Goal: Task Accomplishment & Management: Manage account settings

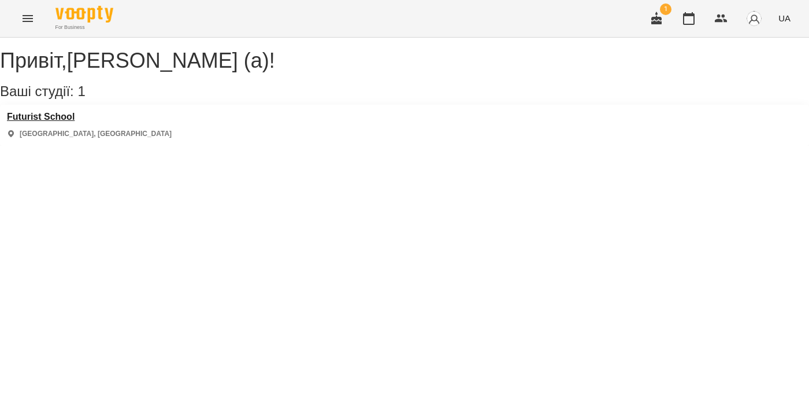
click at [58, 122] on h3 "Futurist School" at bounding box center [89, 117] width 165 height 10
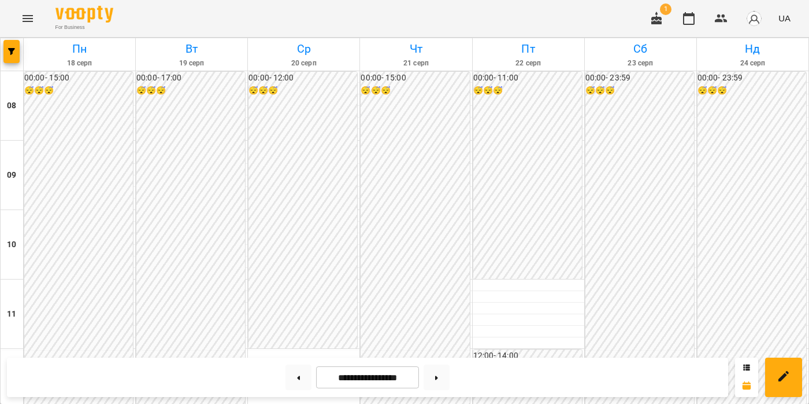
scroll to position [596, 0]
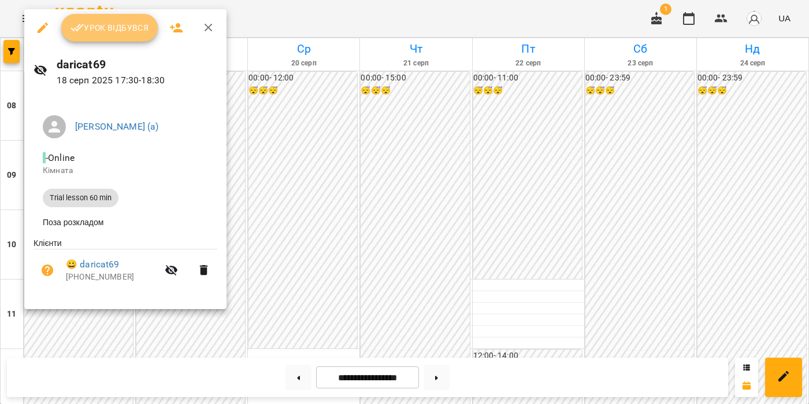
click at [92, 31] on span "Урок відбувся" at bounding box center [110, 28] width 79 height 14
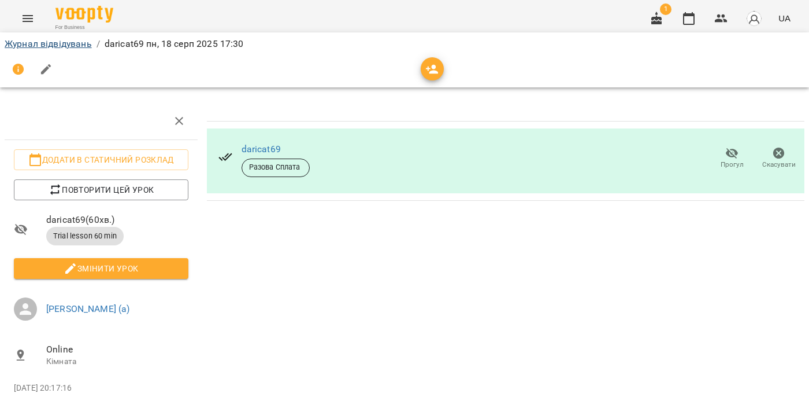
click at [65, 42] on link "Журнал відвідувань" at bounding box center [48, 43] width 87 height 11
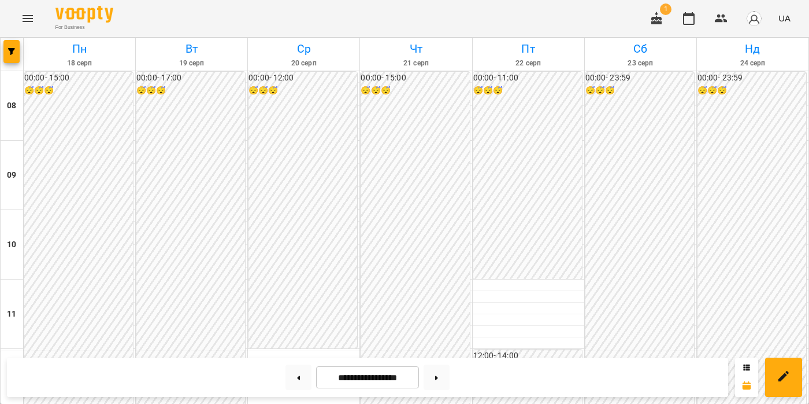
scroll to position [609, 0]
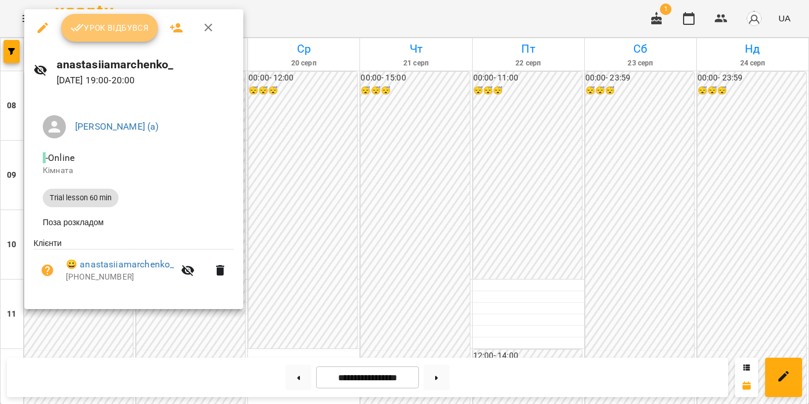
click at [109, 32] on span "Урок відбувся" at bounding box center [110, 28] width 79 height 14
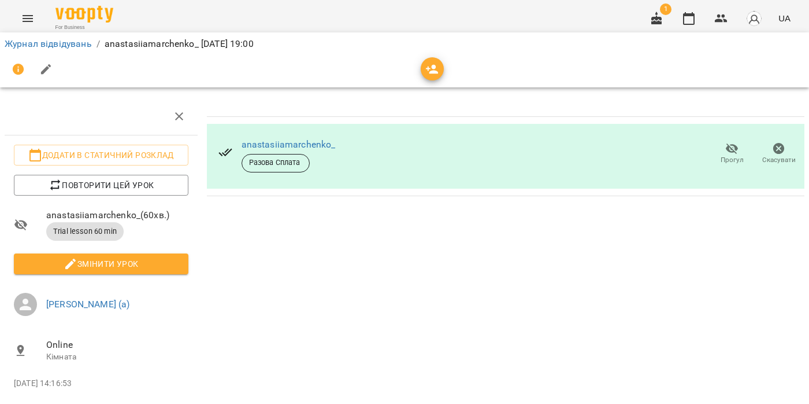
scroll to position [39, 0]
click at [71, 46] on link "Журнал відвідувань" at bounding box center [48, 43] width 87 height 11
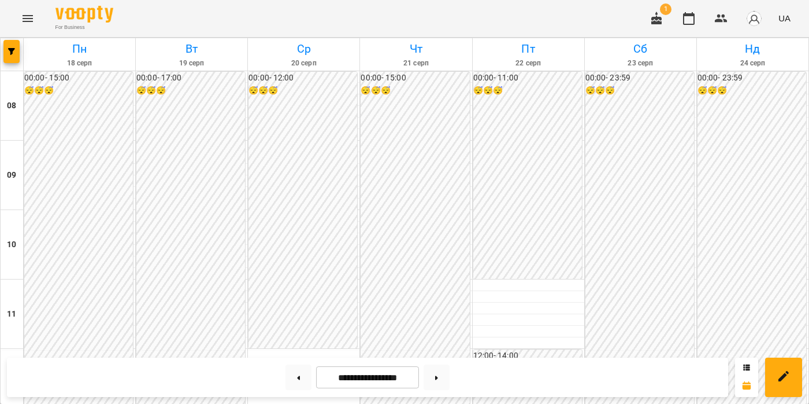
scroll to position [579, 0]
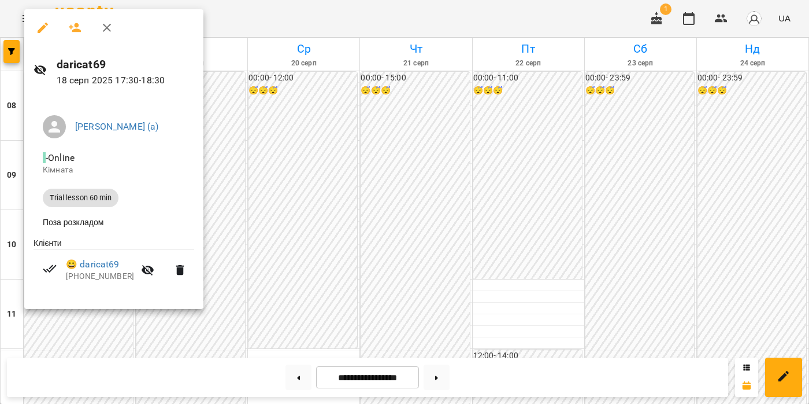
click at [235, 226] on div at bounding box center [404, 202] width 809 height 404
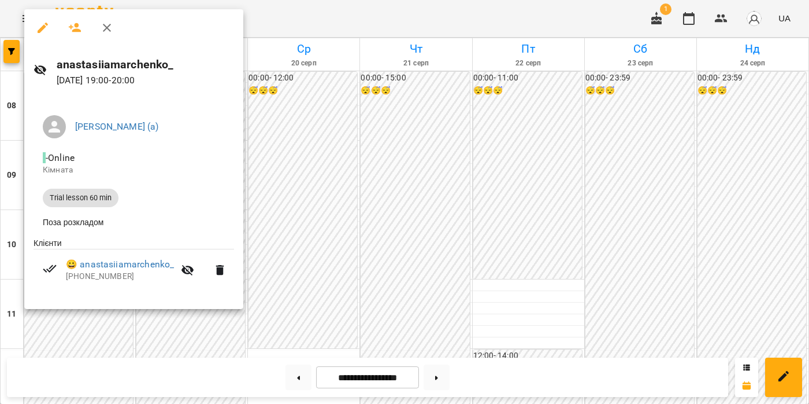
click at [86, 328] on div at bounding box center [404, 202] width 809 height 404
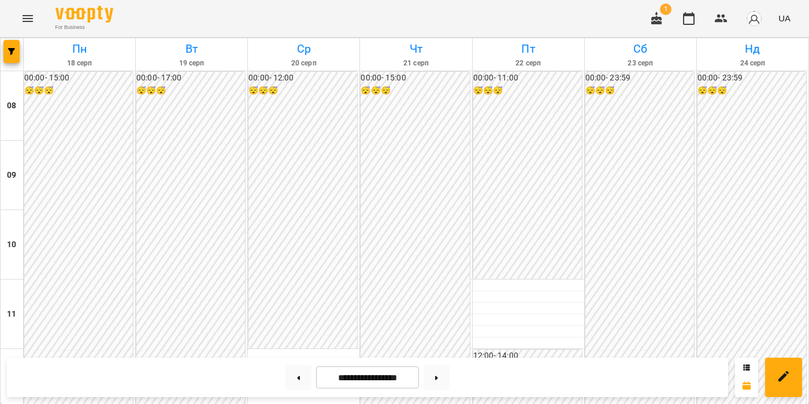
scroll to position [510, 0]
